Goal: Navigation & Orientation: Find specific page/section

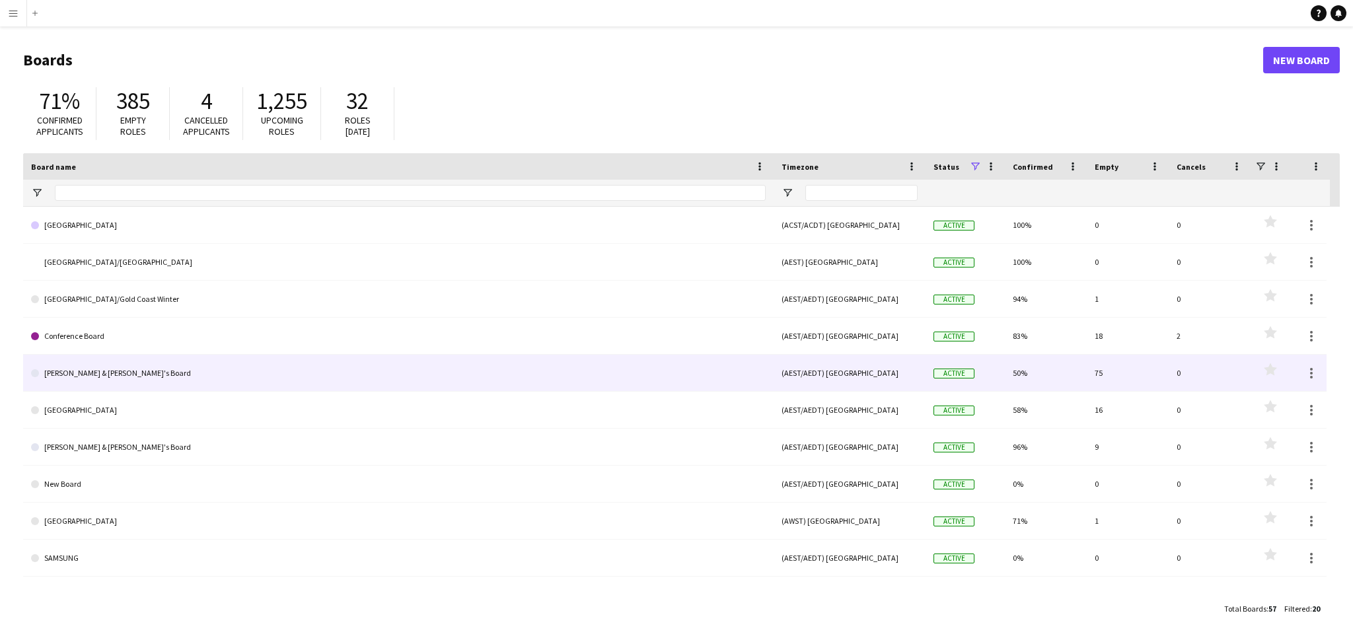
click at [197, 381] on link "[PERSON_NAME] & [PERSON_NAME]'s Board" at bounding box center [398, 373] width 735 height 37
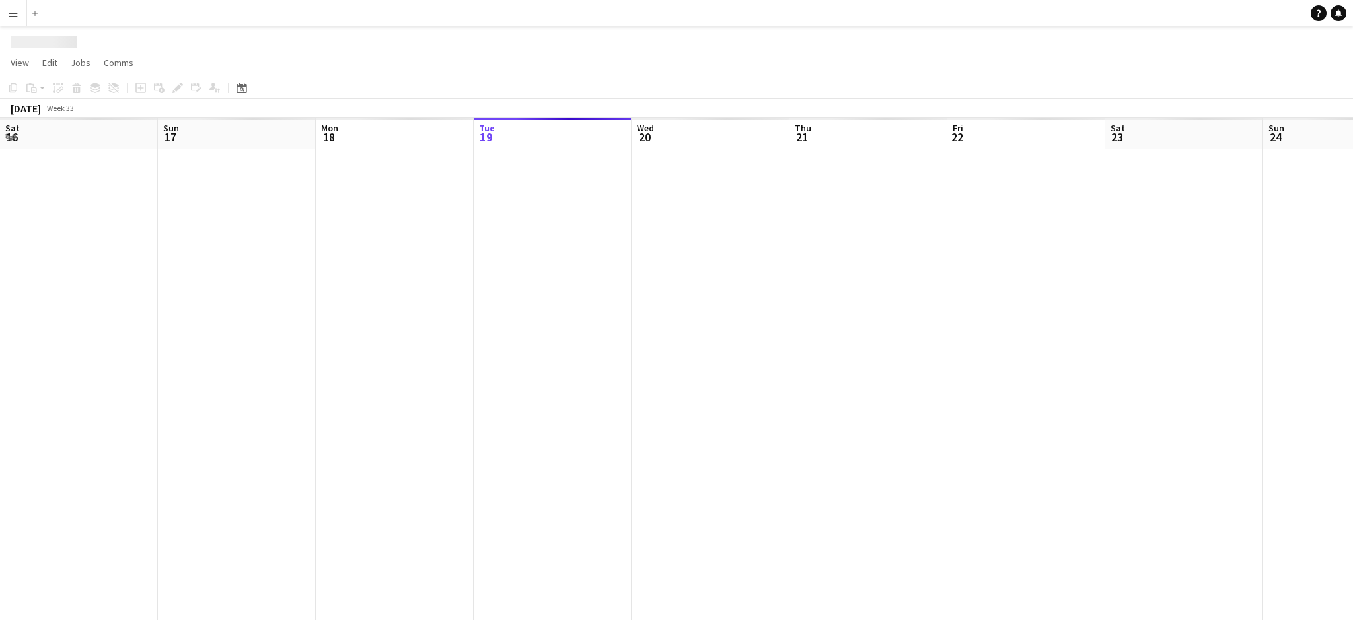
scroll to position [0, 315]
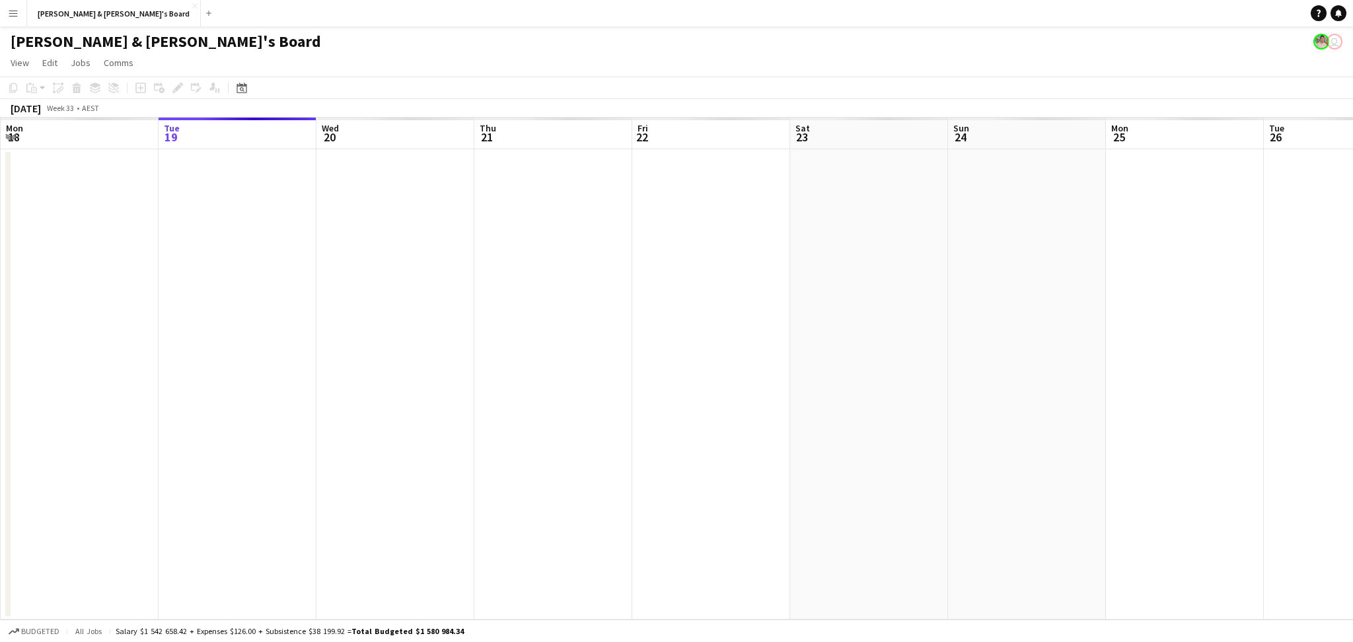
click at [201, 20] on div "Add" at bounding box center [209, 13] width 16 height 26
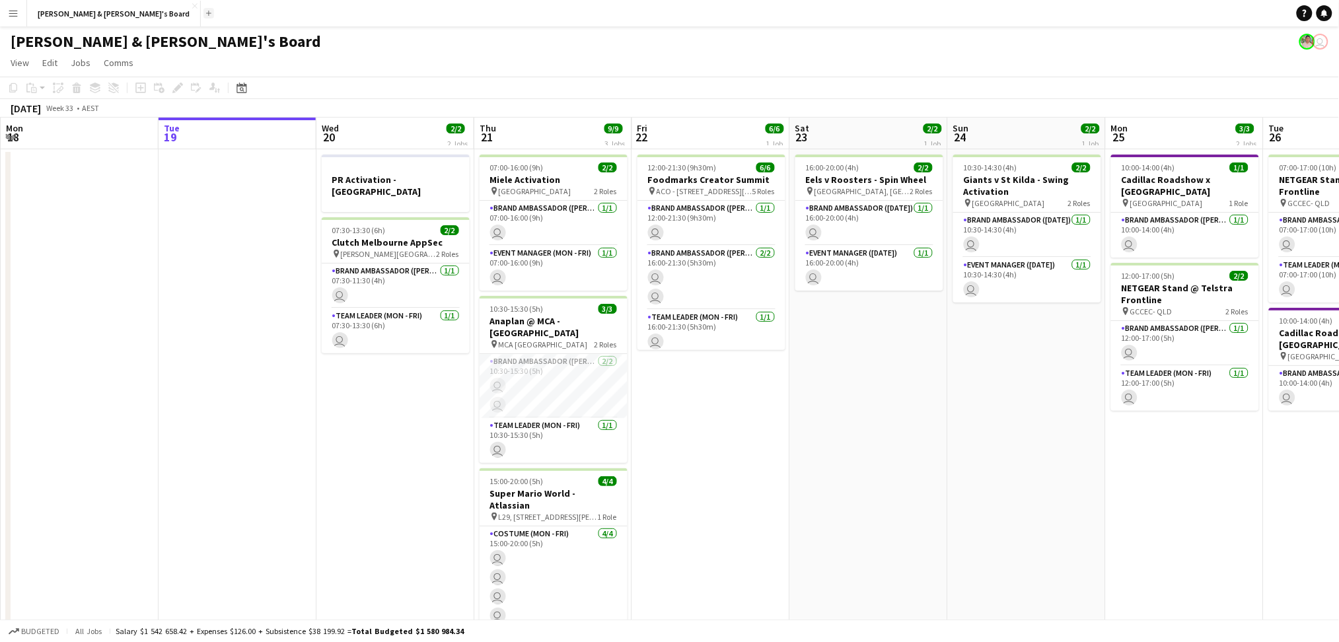
click at [203, 15] on button "Add" at bounding box center [208, 13] width 11 height 11
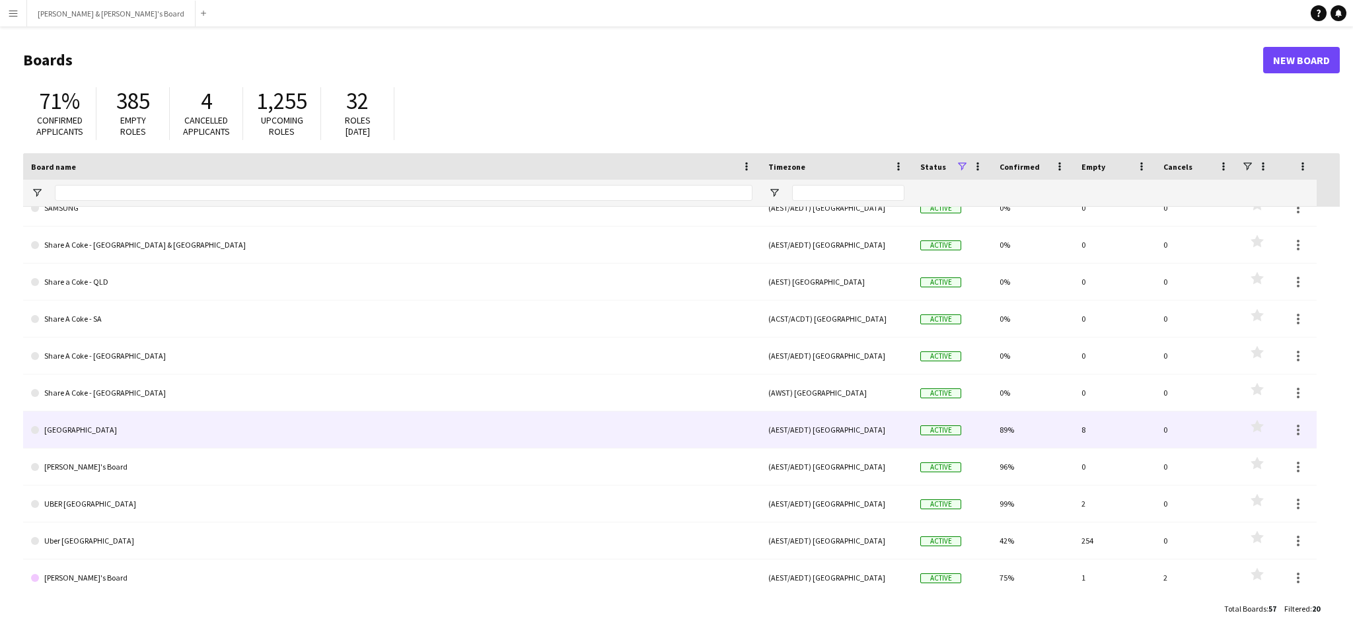
click at [118, 433] on link "[GEOGRAPHIC_DATA]" at bounding box center [391, 430] width 721 height 37
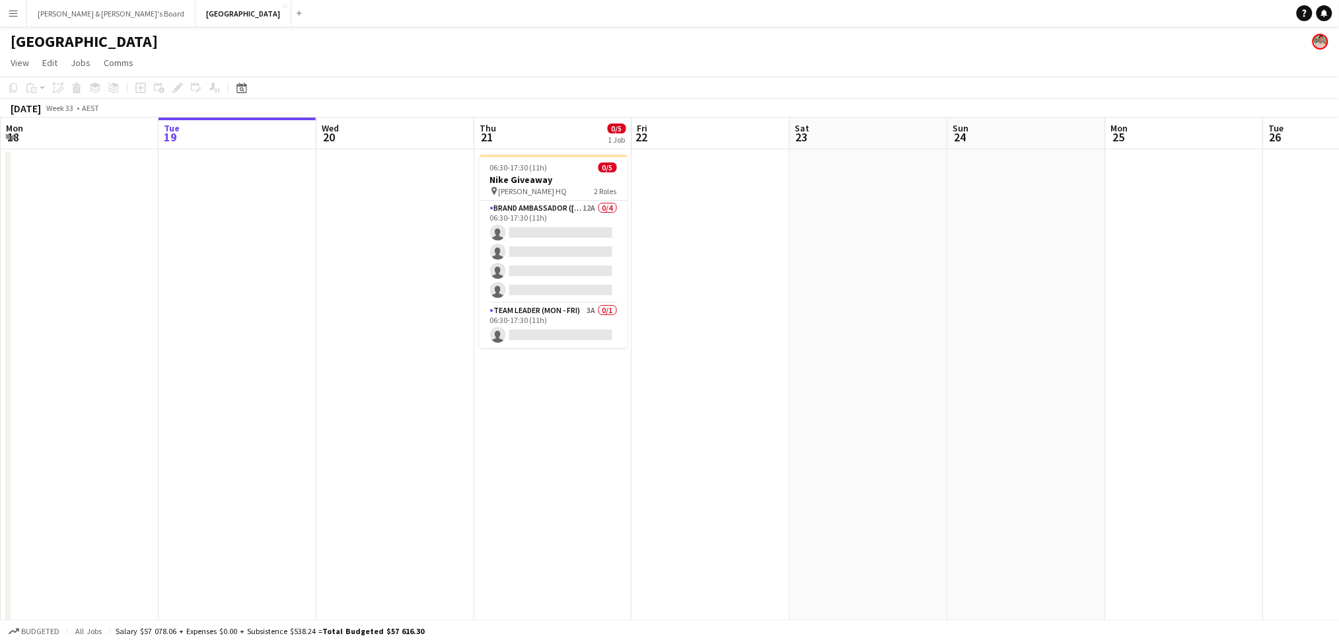
click at [291, 20] on div "Add" at bounding box center [299, 13] width 16 height 26
click at [297, 12] on app-icon "Add" at bounding box center [299, 13] width 5 height 5
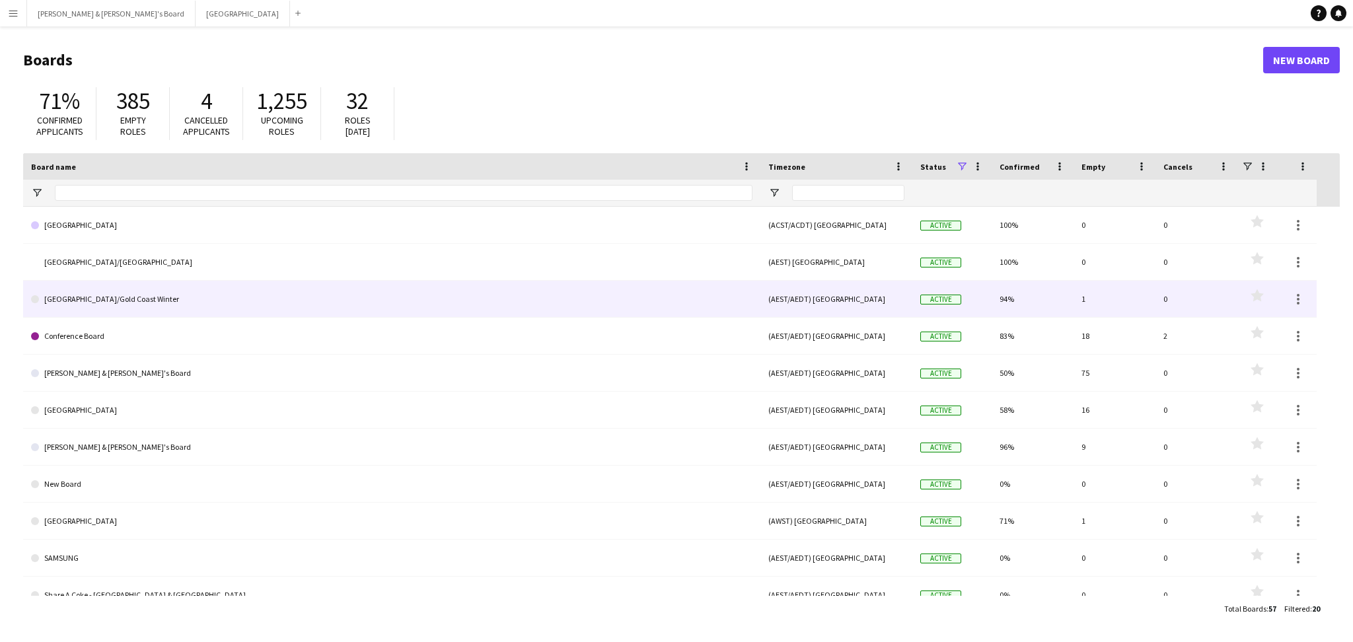
click at [99, 302] on link "[GEOGRAPHIC_DATA]/Gold Coast Winter" at bounding box center [391, 299] width 721 height 37
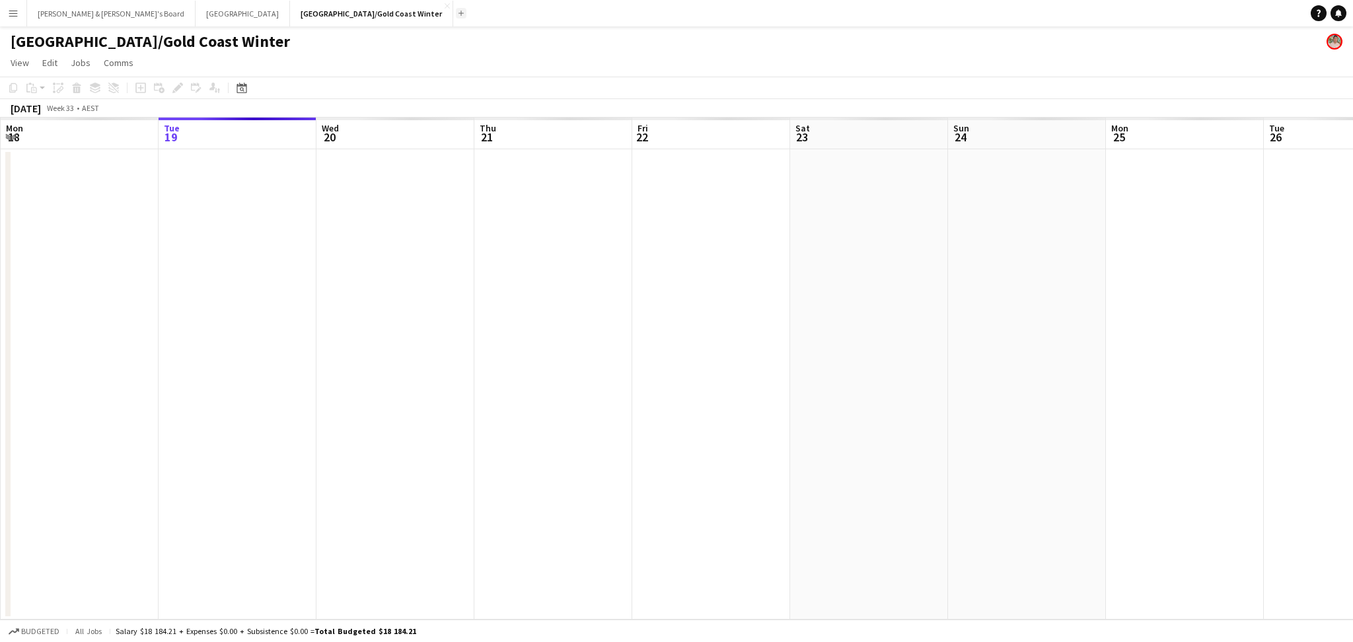
click at [456, 13] on button "Add" at bounding box center [461, 13] width 11 height 11
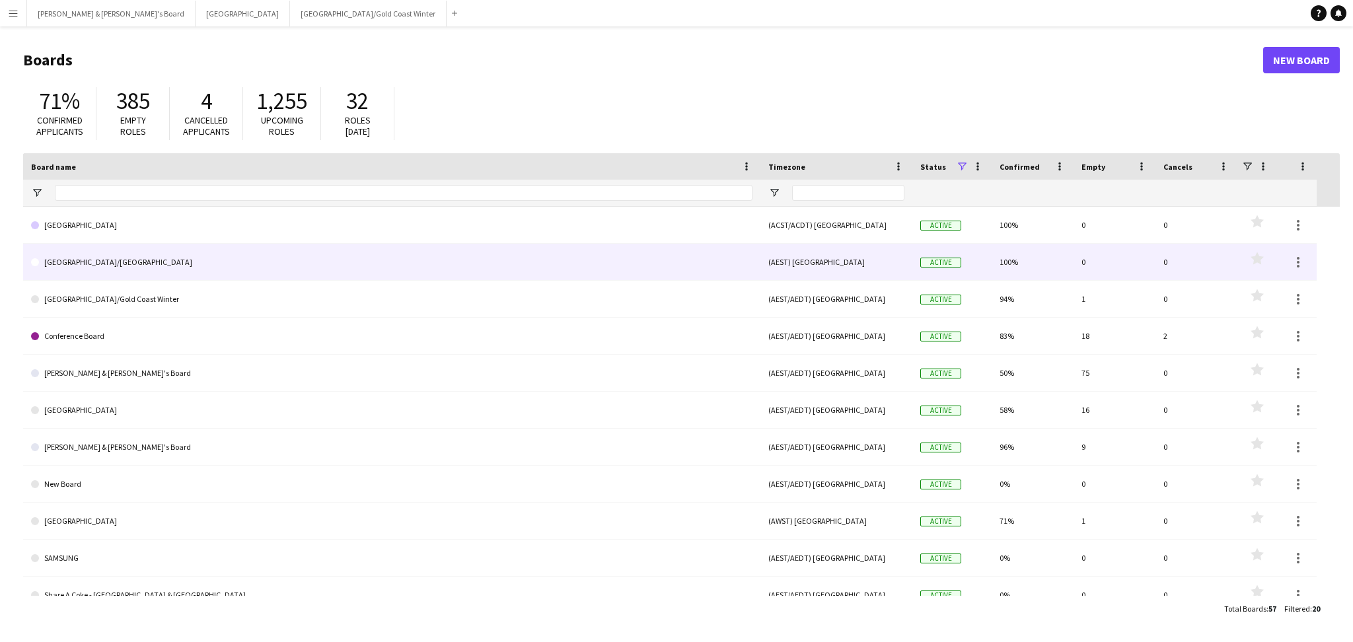
click at [108, 263] on link "[GEOGRAPHIC_DATA]/[GEOGRAPHIC_DATA]" at bounding box center [391, 262] width 721 height 37
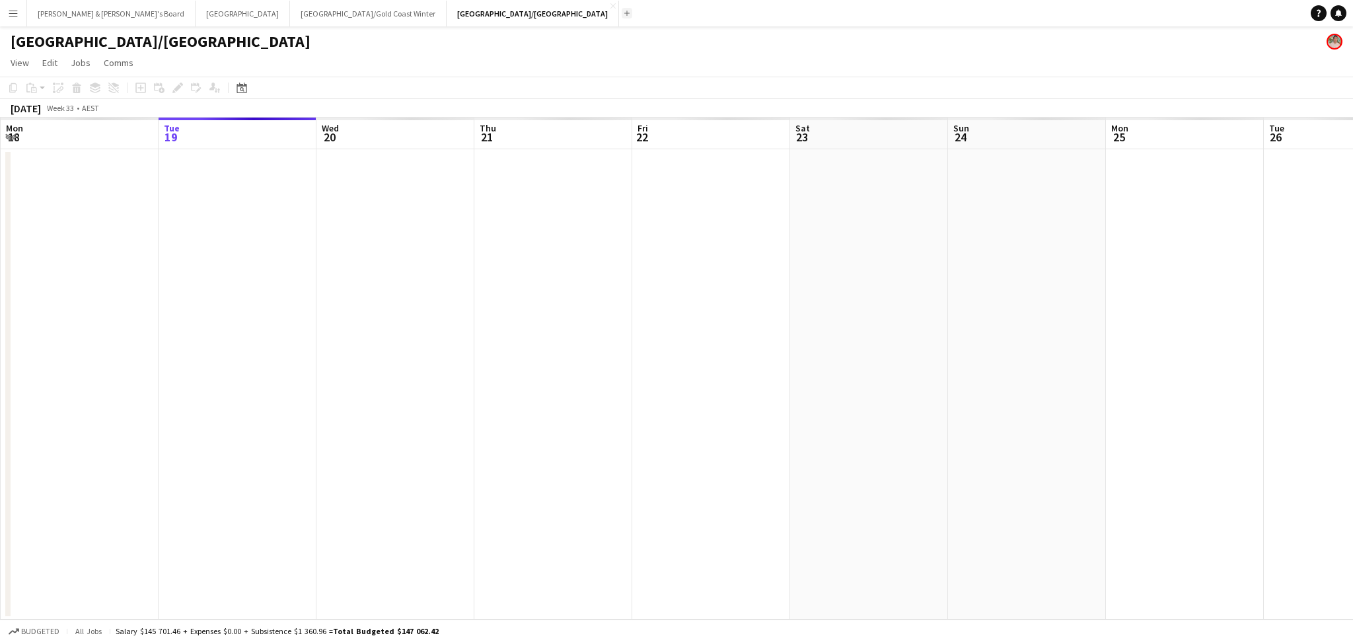
click at [624, 13] on app-icon "Add" at bounding box center [626, 13] width 5 height 5
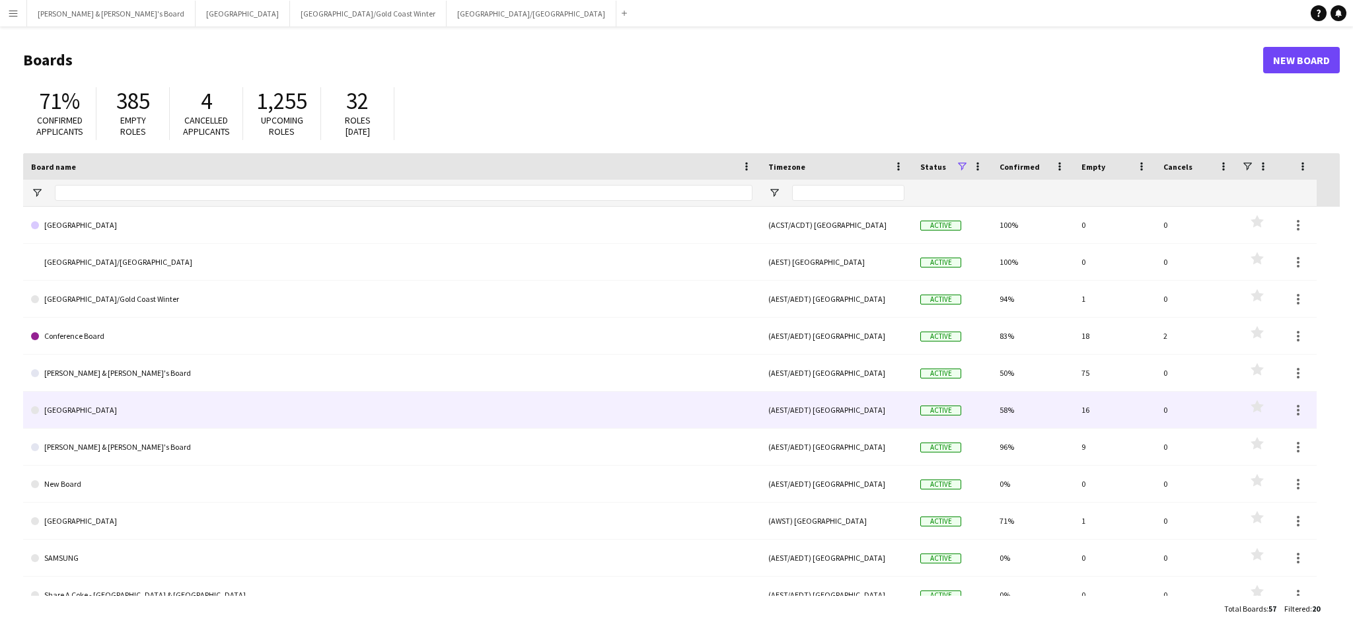
click at [114, 418] on link "[GEOGRAPHIC_DATA]" at bounding box center [391, 410] width 721 height 37
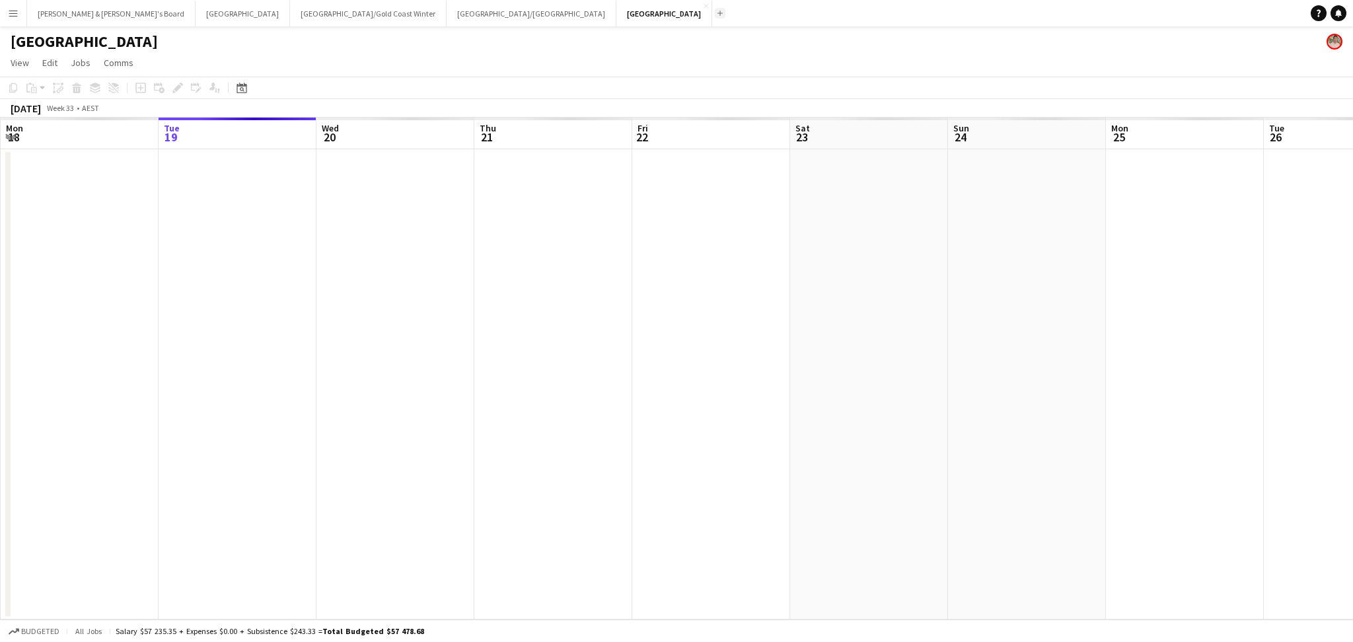
click at [715, 11] on button "Add" at bounding box center [720, 13] width 11 height 11
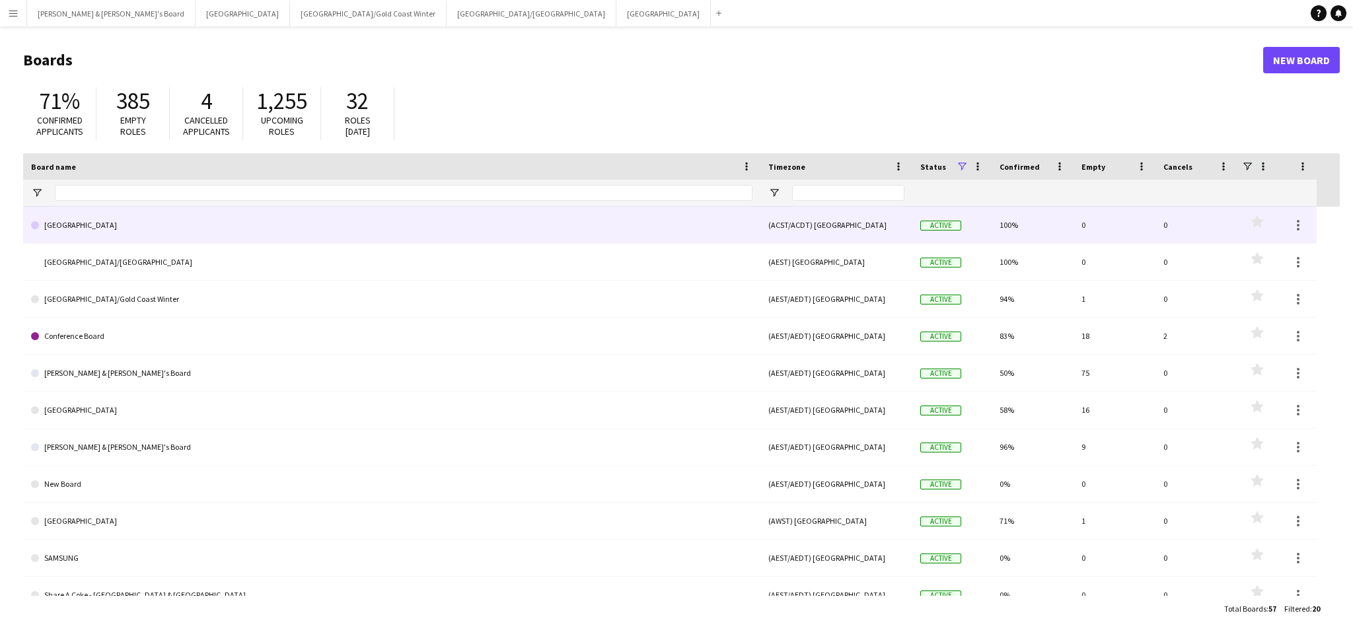
click at [127, 235] on link "[GEOGRAPHIC_DATA]" at bounding box center [391, 225] width 721 height 37
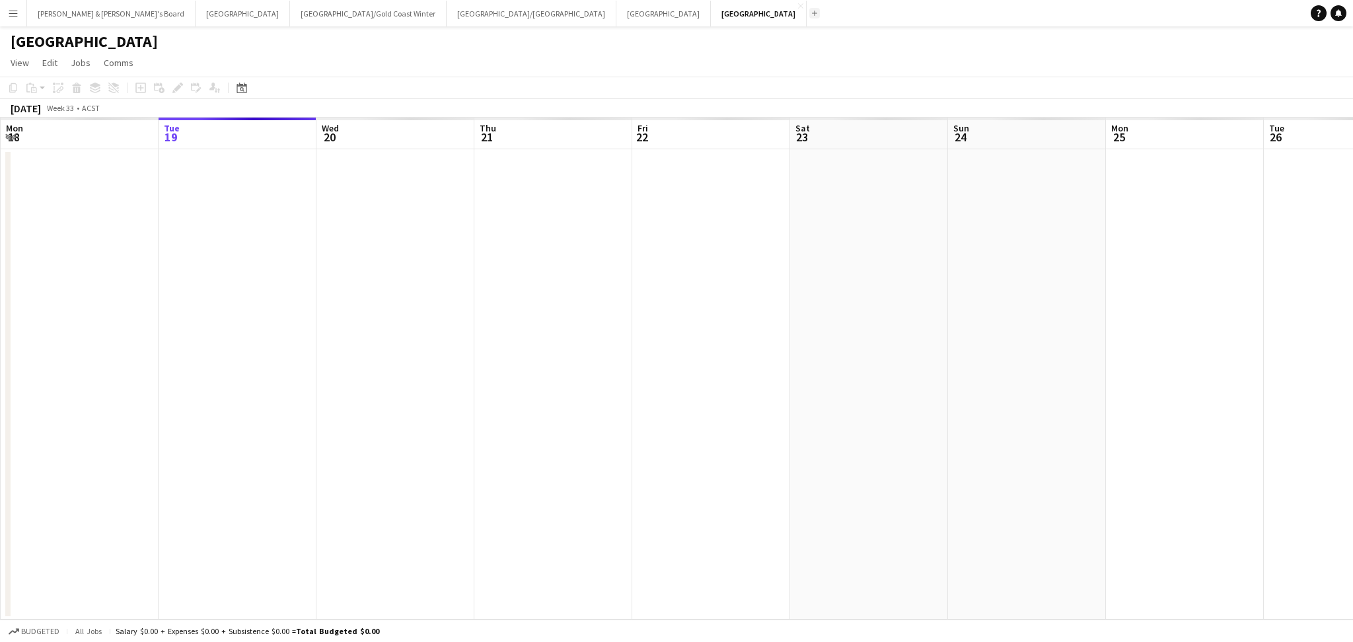
click at [809, 16] on button "Add" at bounding box center [814, 13] width 11 height 11
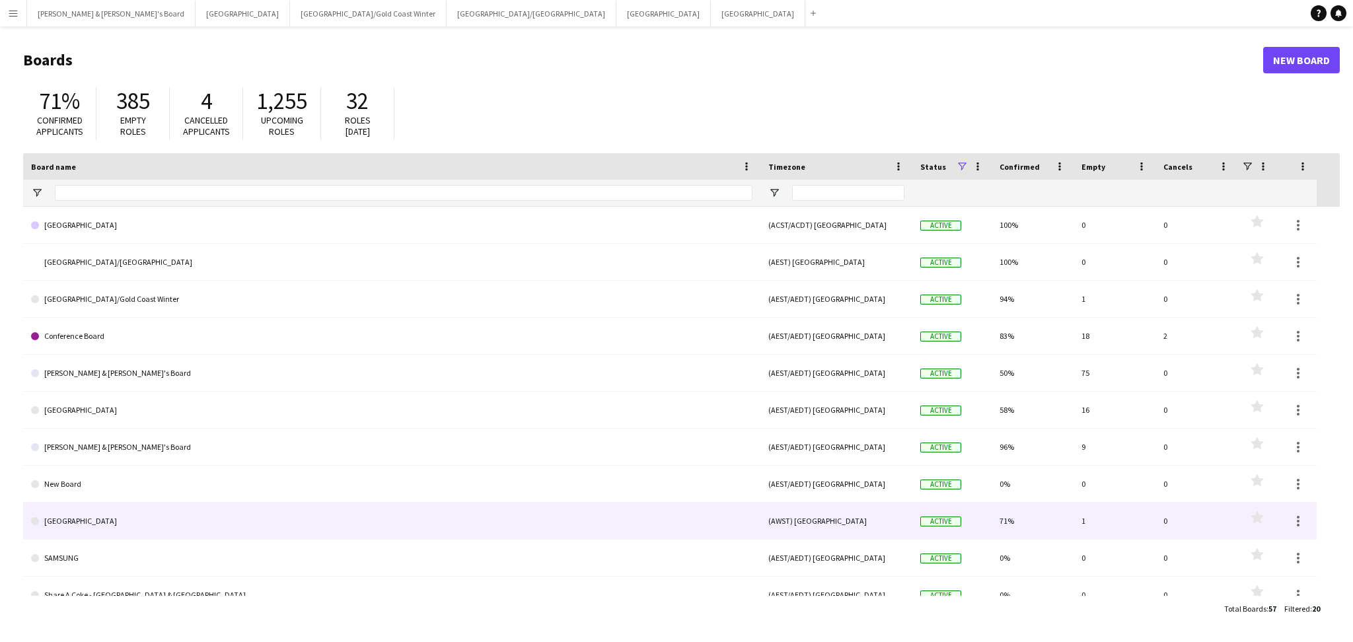
click at [98, 517] on link "[GEOGRAPHIC_DATA]" at bounding box center [391, 521] width 721 height 37
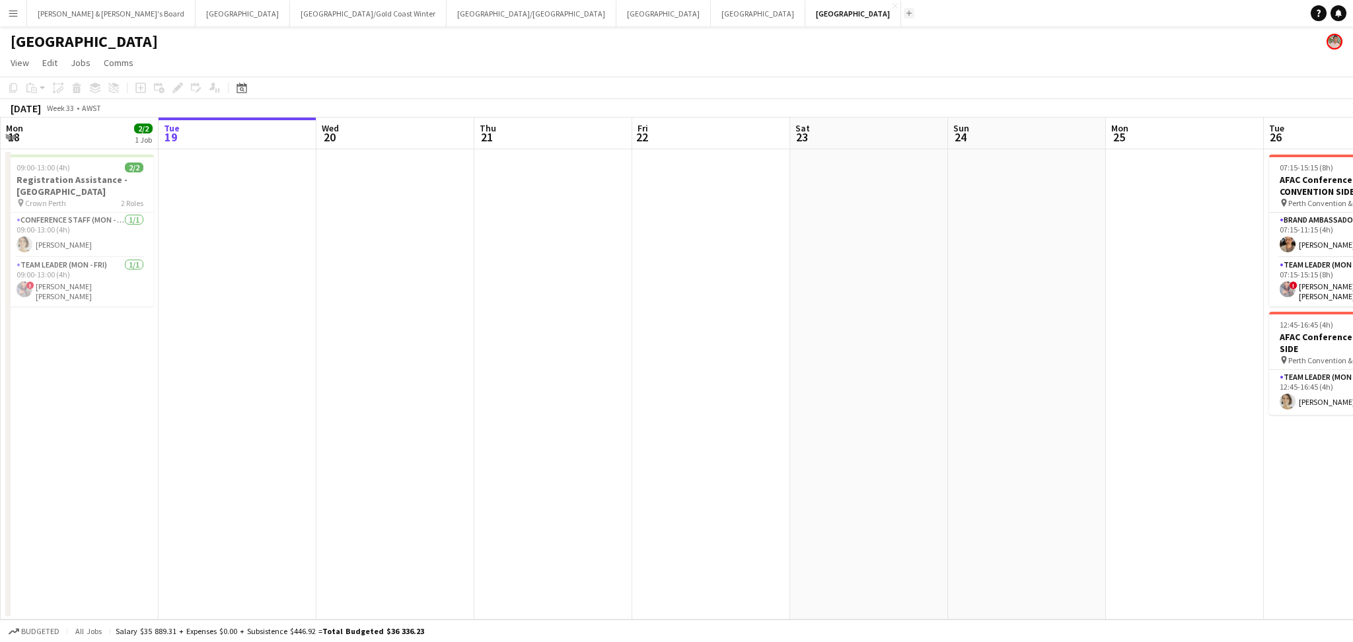
click at [906, 13] on app-icon "Add" at bounding box center [908, 13] width 5 height 5
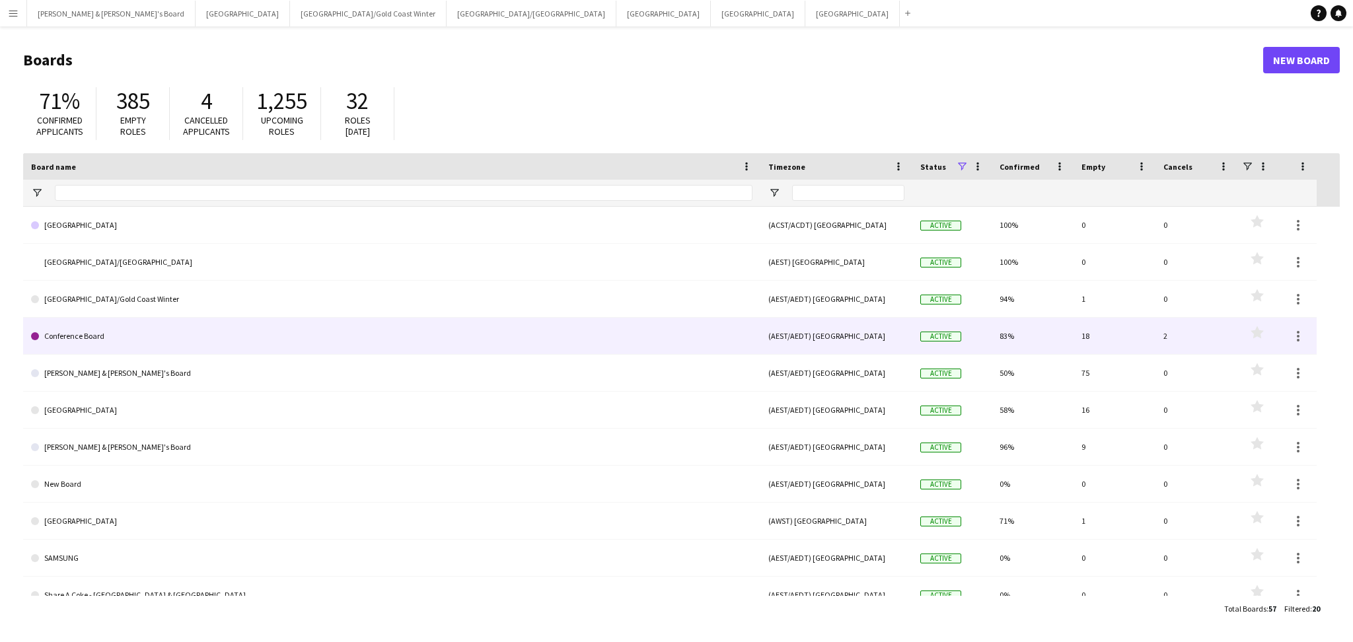
click at [100, 332] on link "Conference Board" at bounding box center [391, 336] width 721 height 37
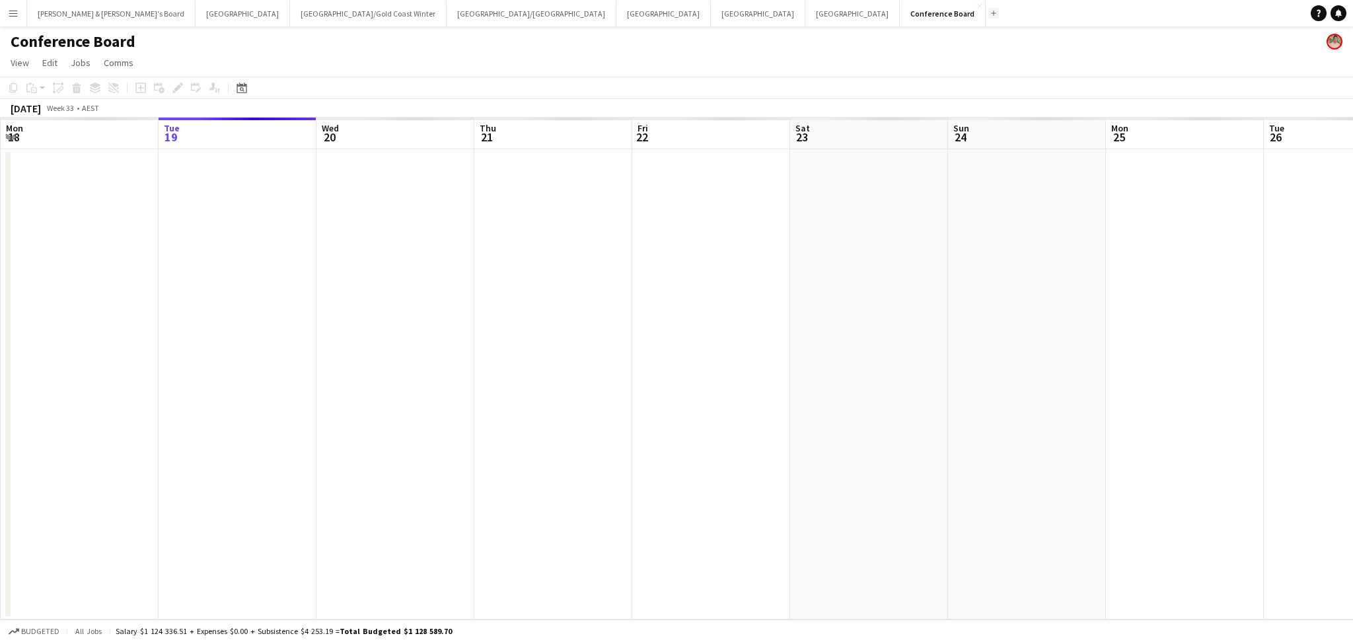
click at [991, 13] on app-icon "Add" at bounding box center [993, 13] width 5 height 5
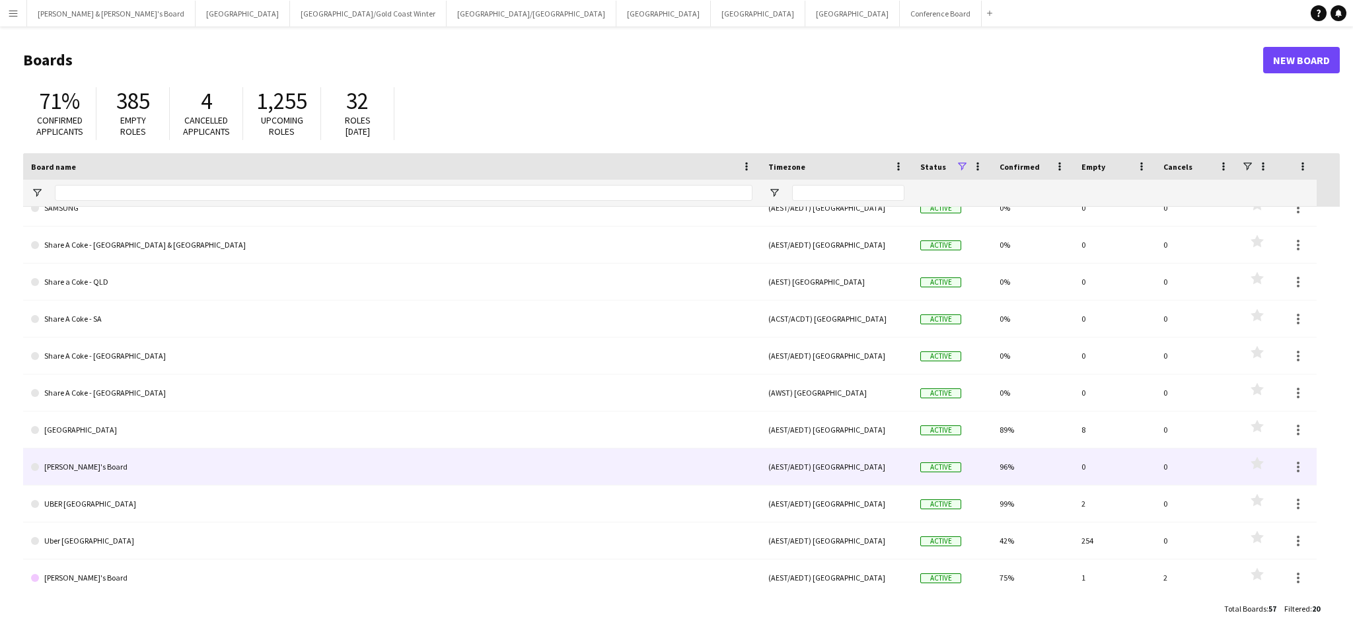
click at [159, 473] on link "[PERSON_NAME]'s Board" at bounding box center [391, 467] width 721 height 37
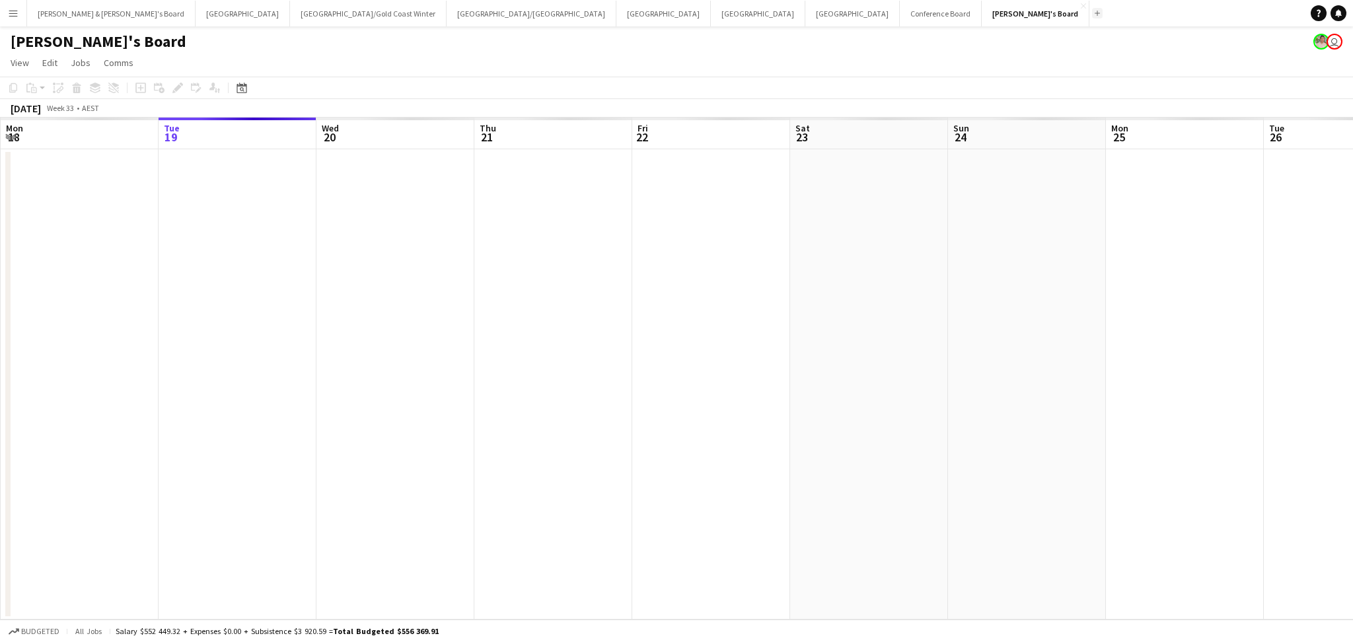
click at [1095, 11] on app-icon "Add" at bounding box center [1097, 13] width 5 height 5
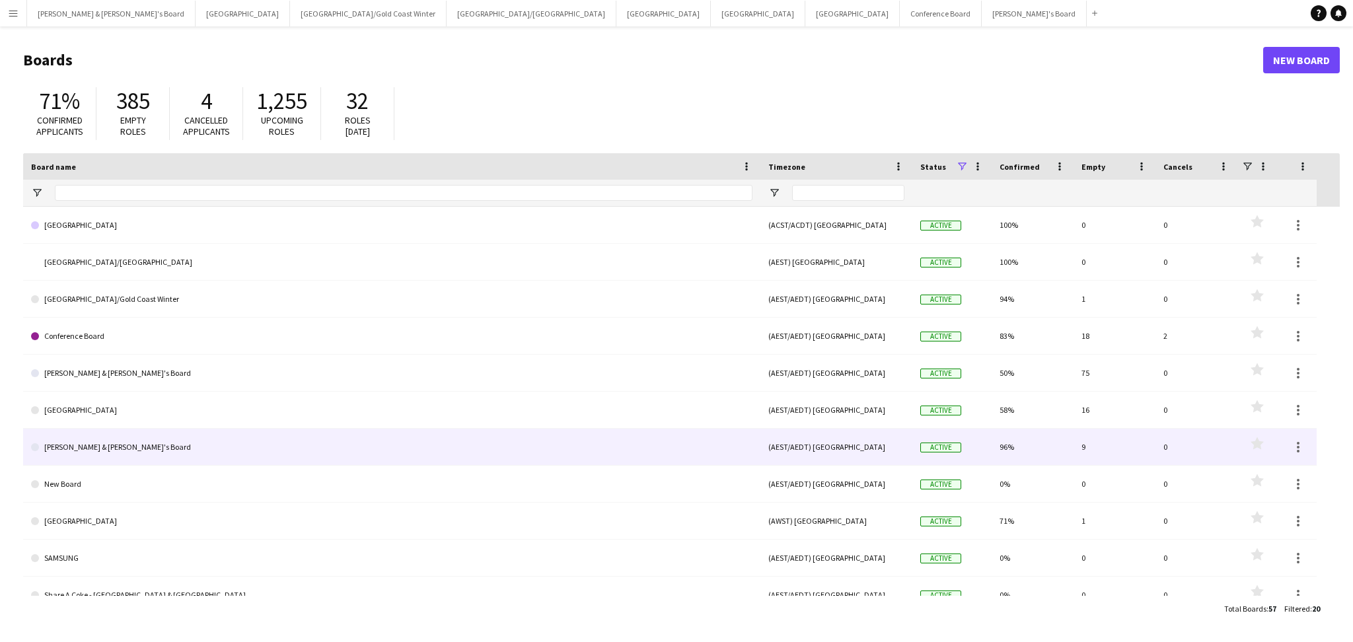
click at [128, 450] on link "[PERSON_NAME] & [PERSON_NAME]'s Board" at bounding box center [391, 447] width 721 height 37
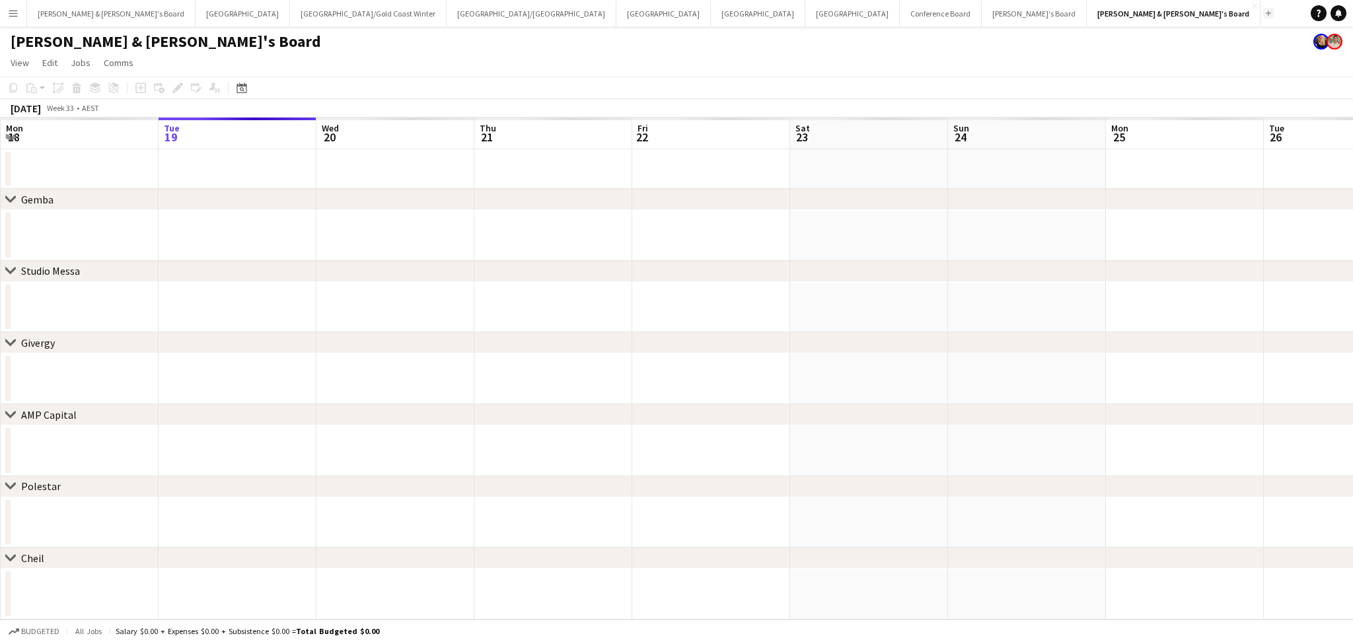
click at [1266, 15] on app-icon "Add" at bounding box center [1268, 13] width 5 height 5
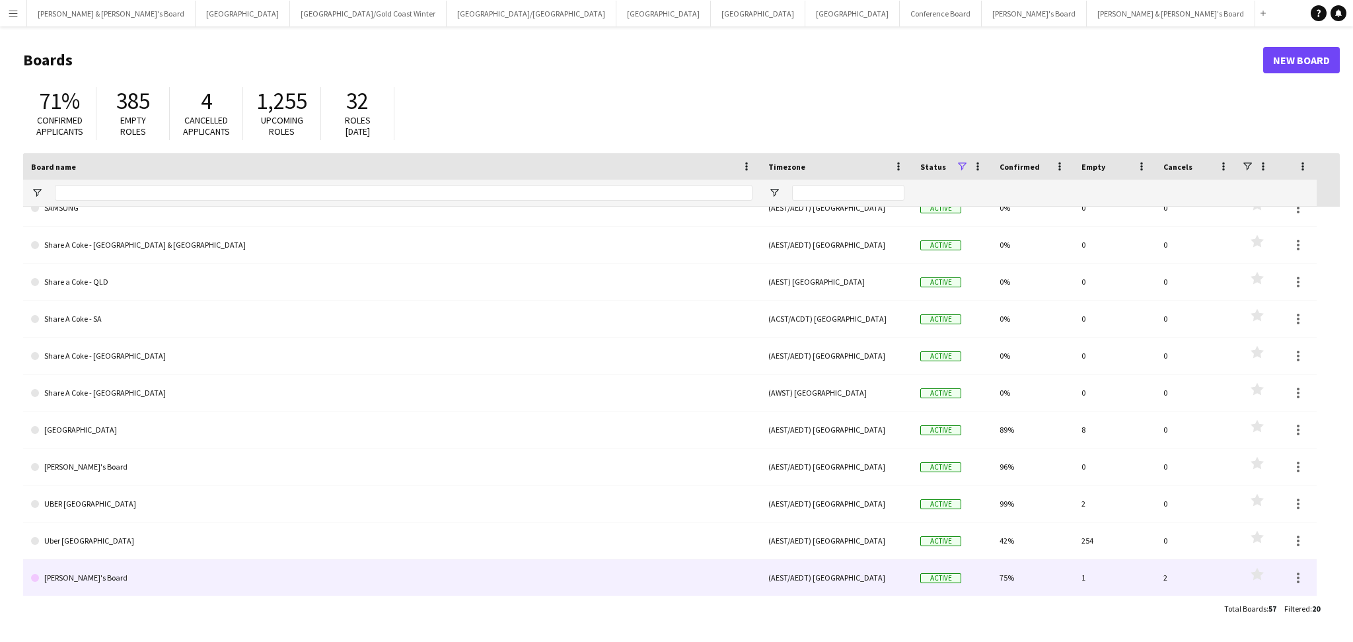
click at [77, 581] on link "[PERSON_NAME]'s Board" at bounding box center [391, 578] width 721 height 37
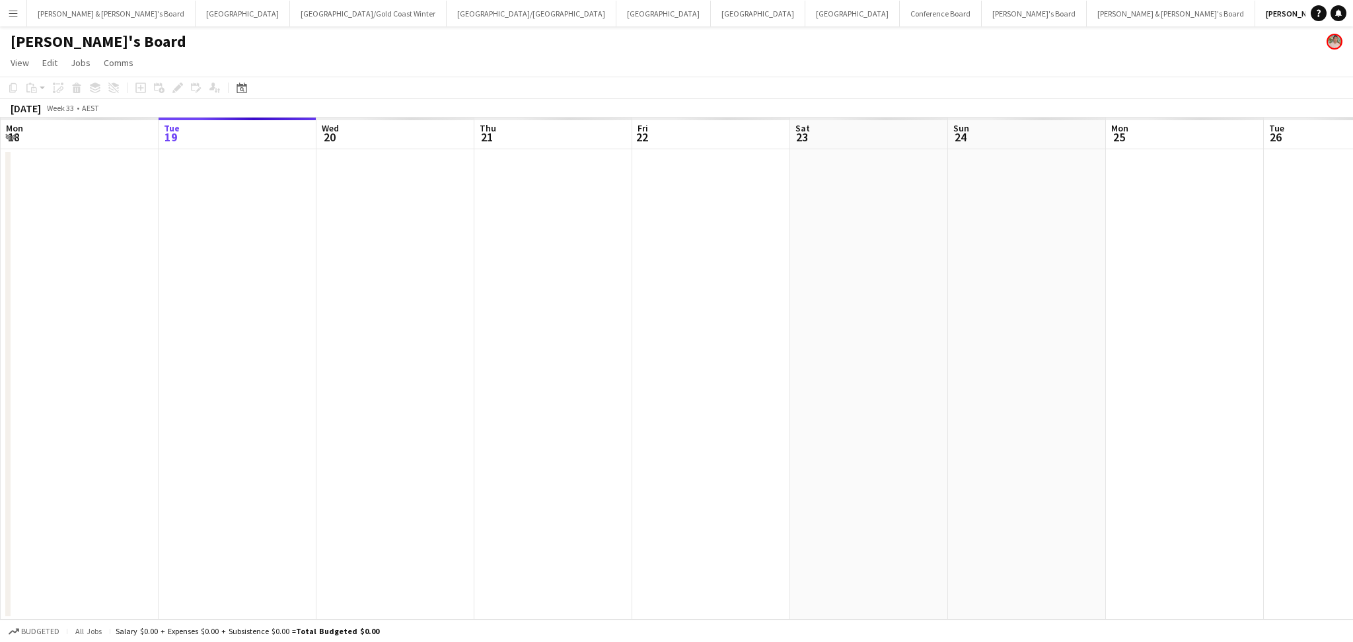
click at [1352, 14] on button "Add" at bounding box center [1371, 13] width 11 height 11
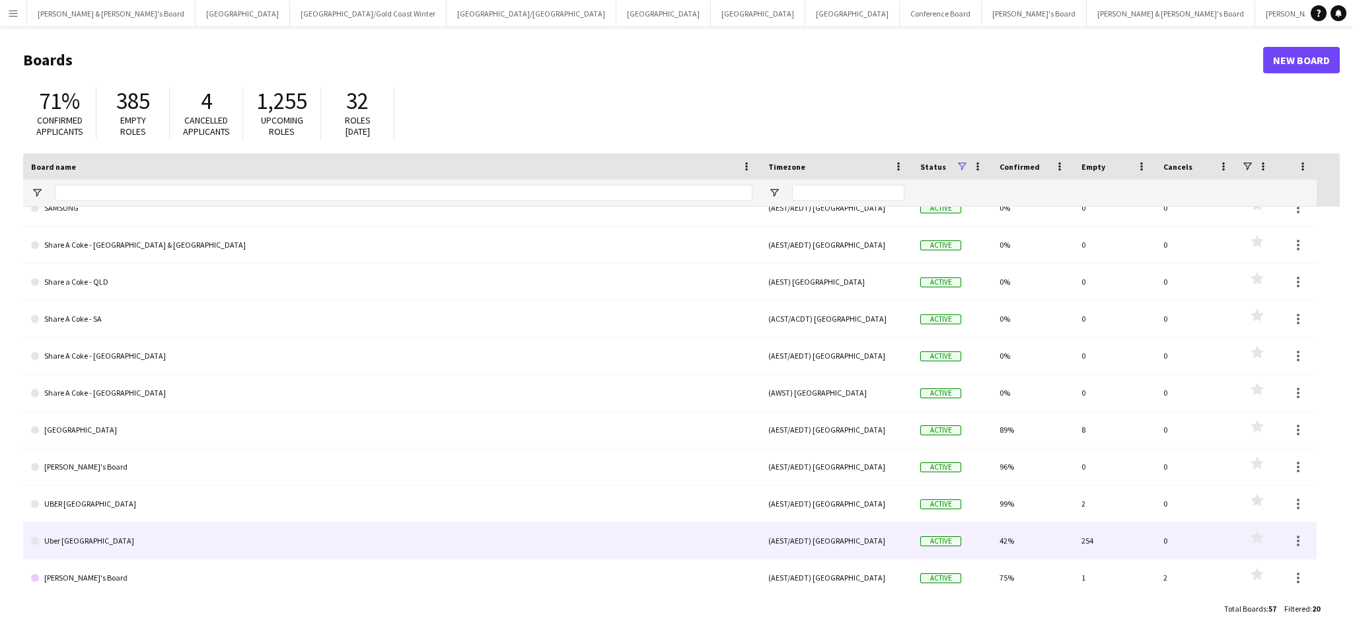
click at [85, 541] on link "Uber [GEOGRAPHIC_DATA]" at bounding box center [391, 541] width 721 height 37
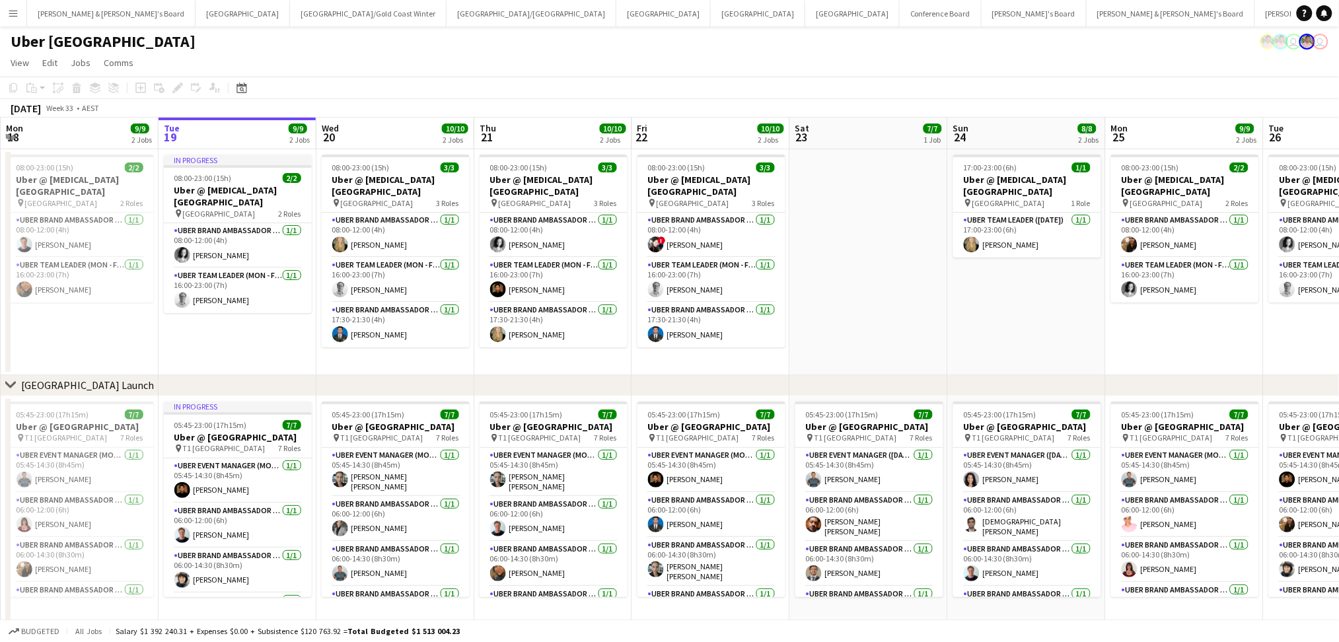
click at [340, 52] on app-page-menu "View Day view expanded Day view collapsed Month view Date picker Jump to today …" at bounding box center [669, 64] width 1339 height 25
click at [75, 21] on button "James & Arrence's Board Close" at bounding box center [111, 14] width 168 height 26
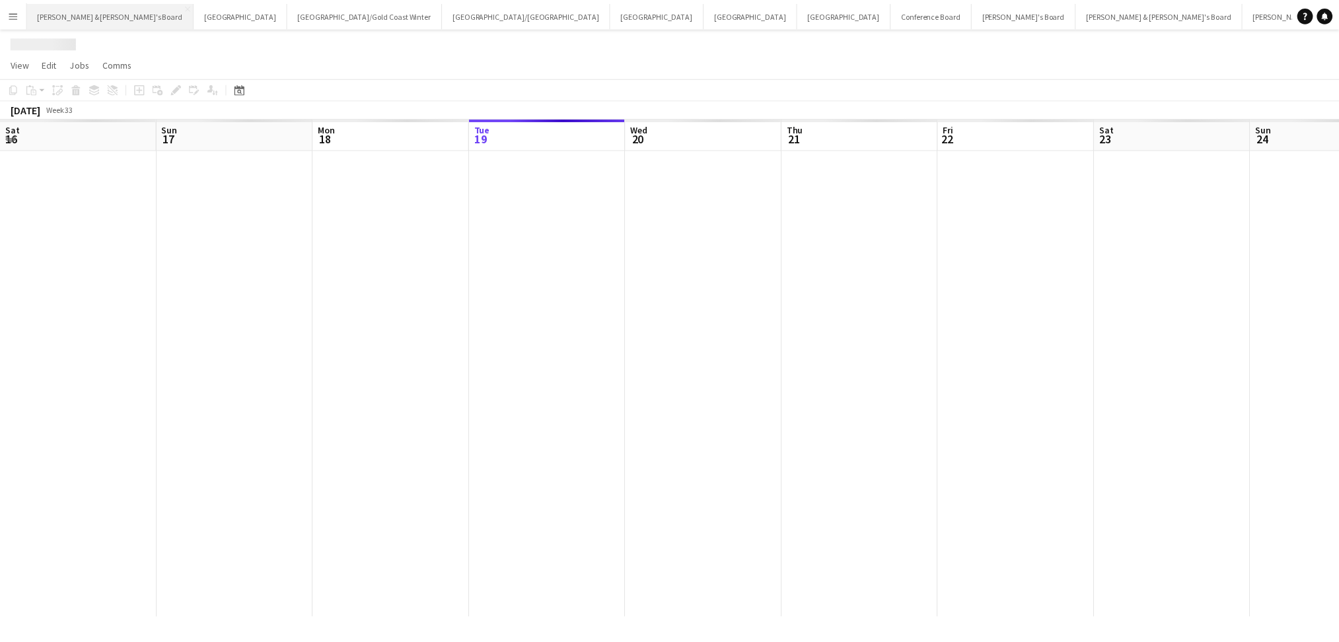
scroll to position [0, 315]
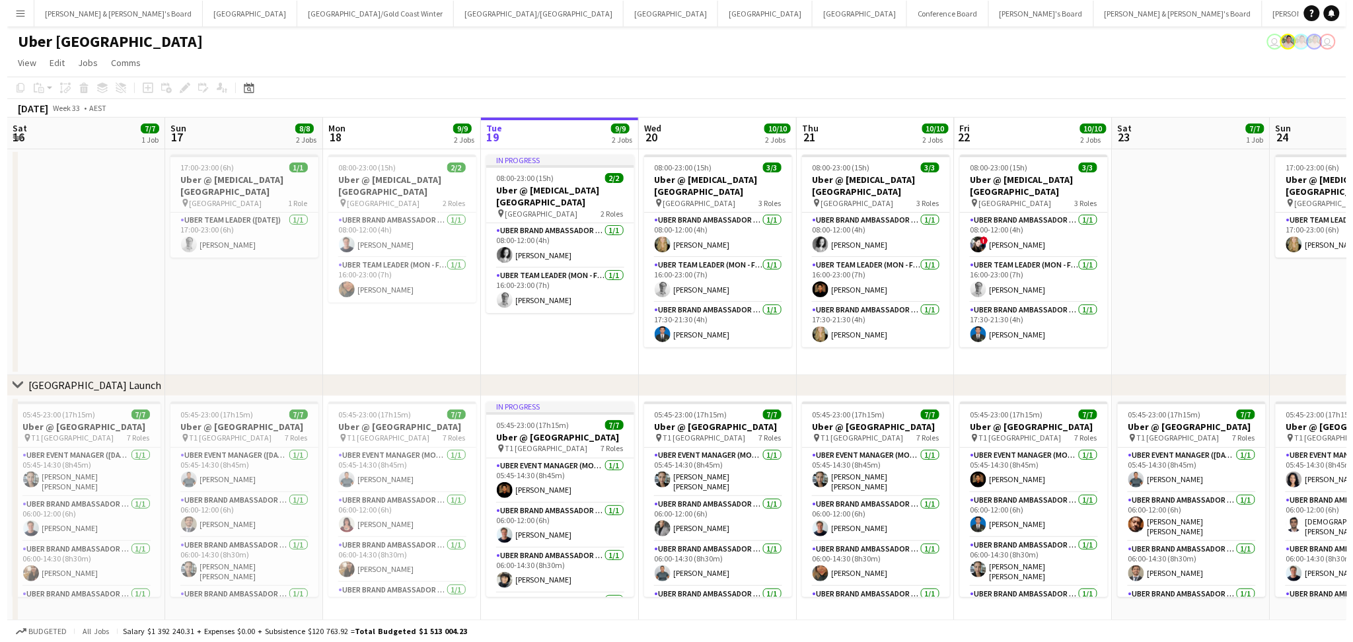
scroll to position [0, 315]
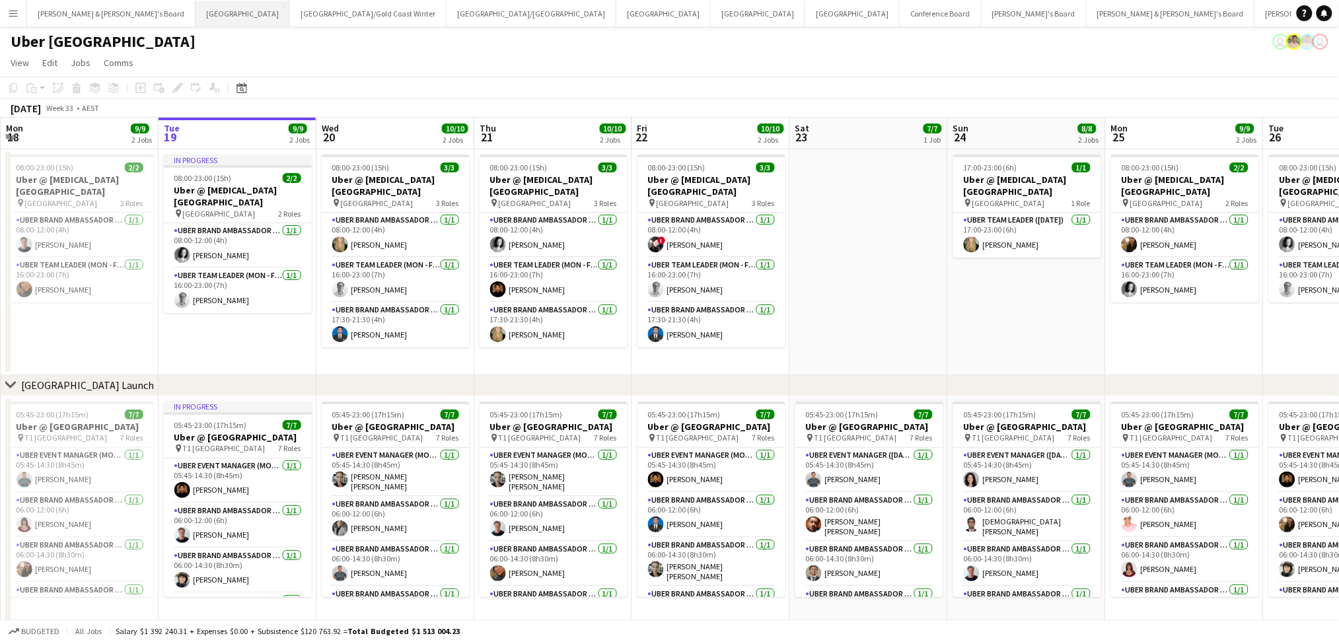
click at [196, 23] on button "Sydney Close" at bounding box center [243, 14] width 94 height 26
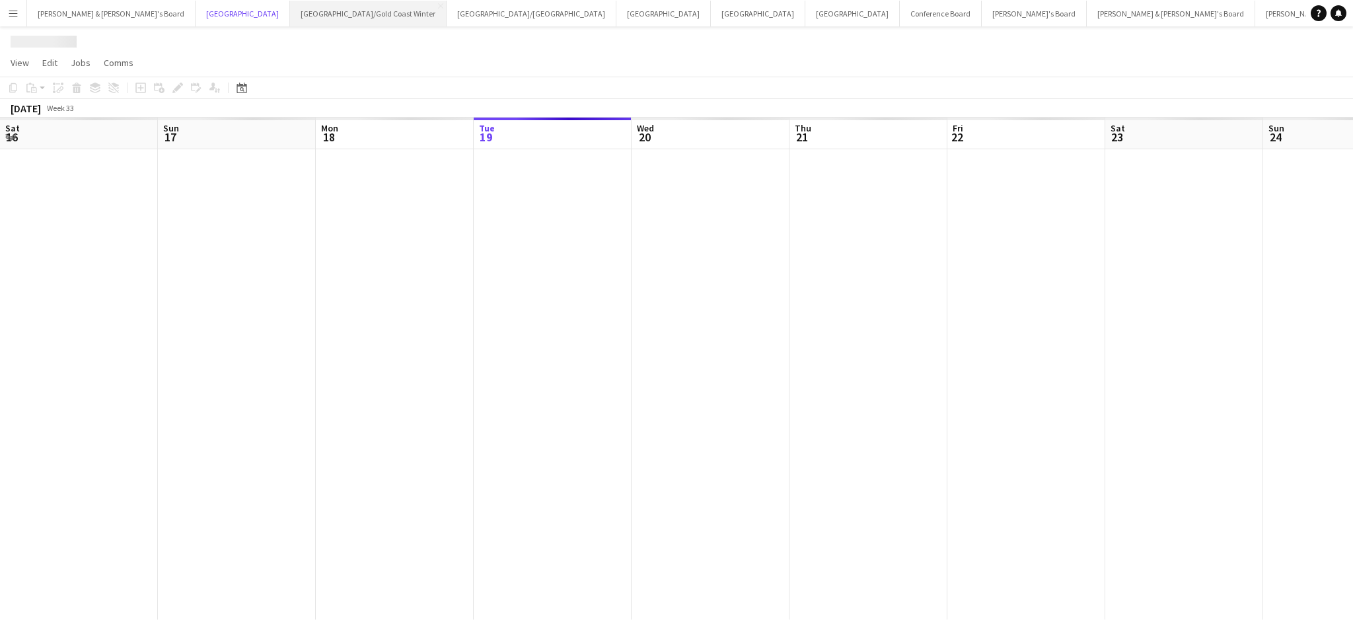
scroll to position [0, 315]
